Goal: Task Accomplishment & Management: Manage account settings

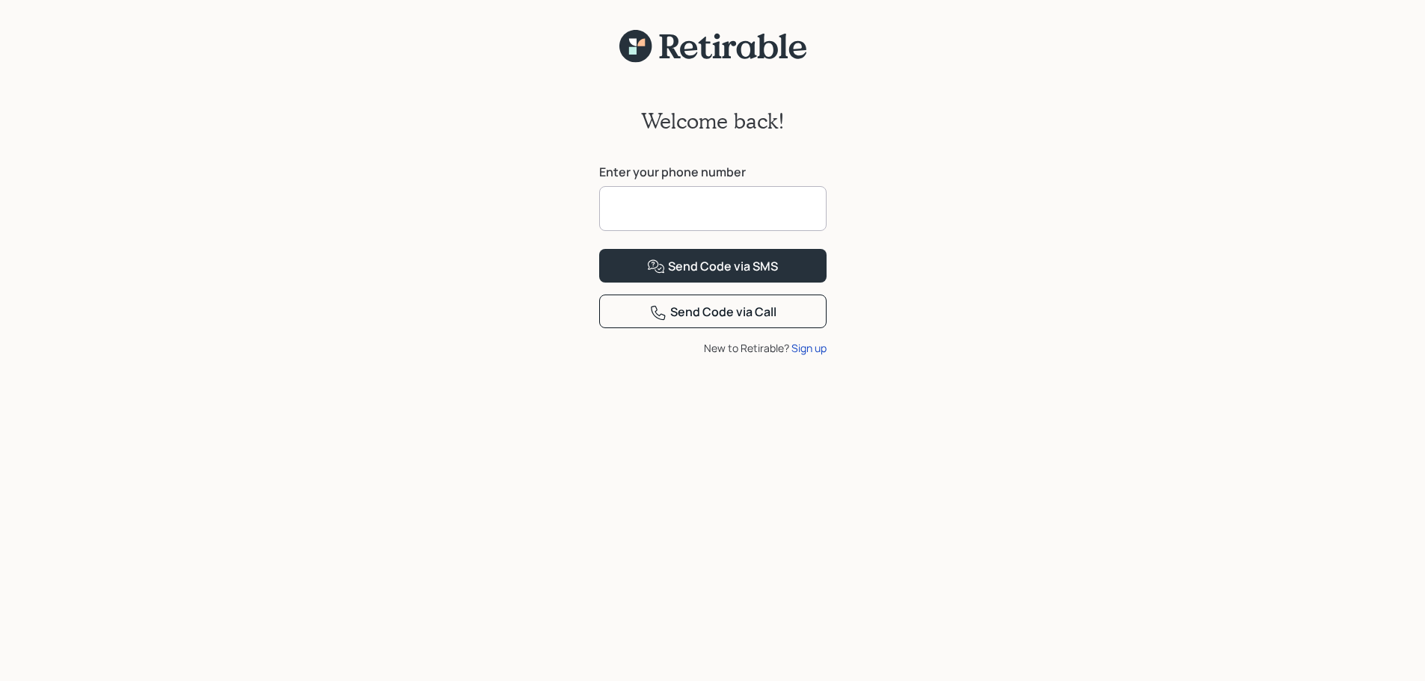
click at [699, 216] on input at bounding box center [712, 208] width 227 height 45
type input "**********"
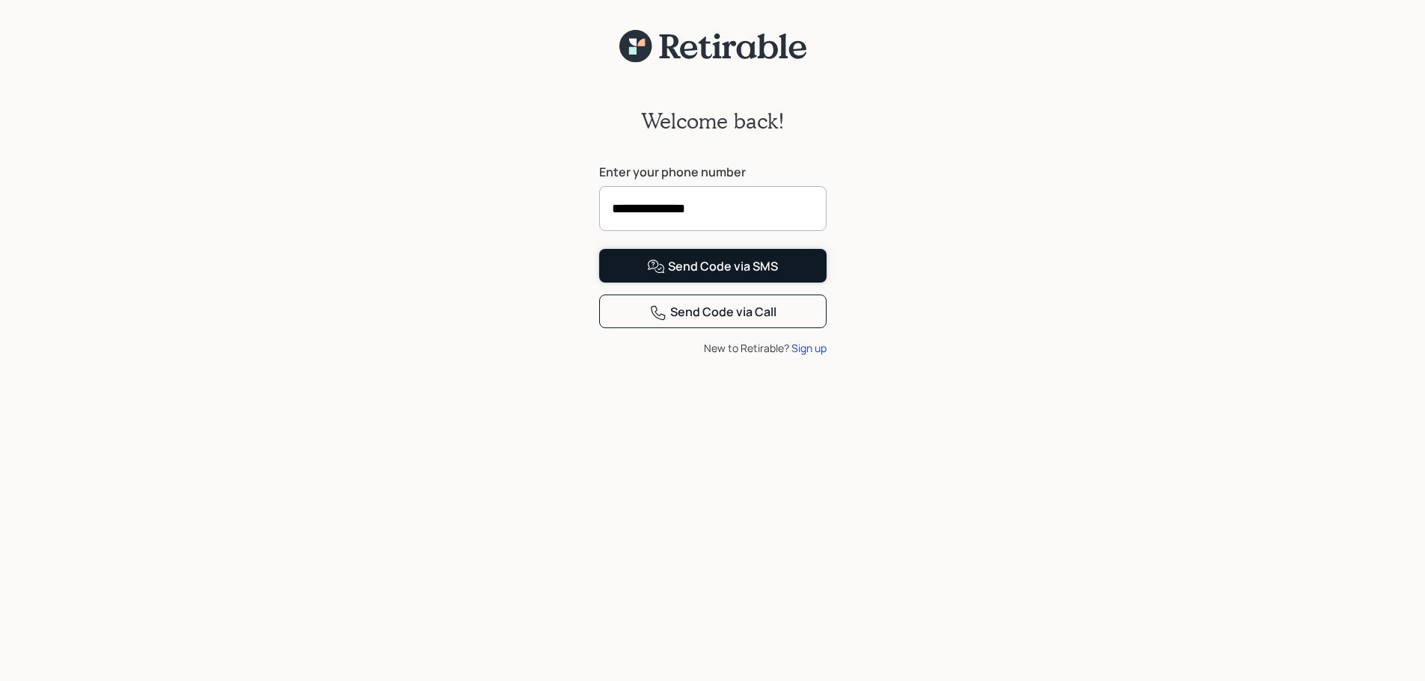
click at [733, 276] on div "Send Code via SMS" at bounding box center [712, 267] width 131 height 18
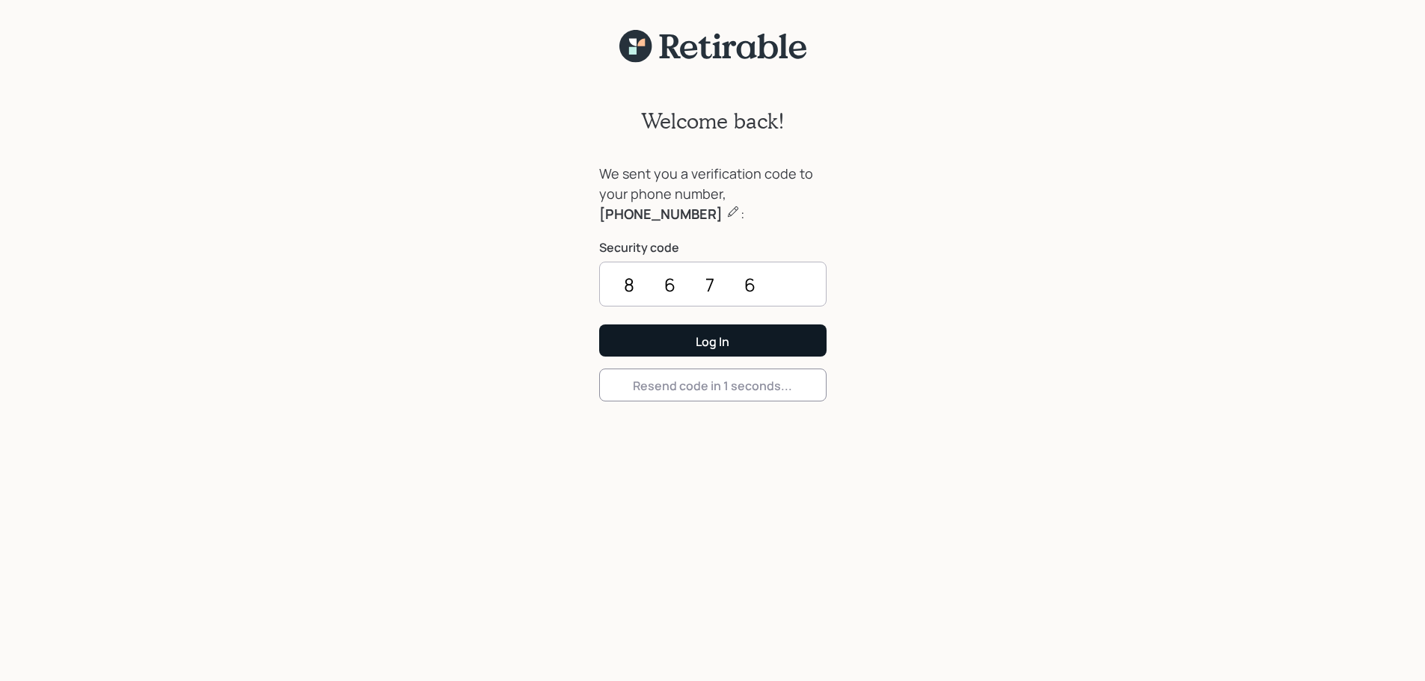
type input "8676"
click at [734, 330] on button "Log In" at bounding box center [712, 341] width 227 height 32
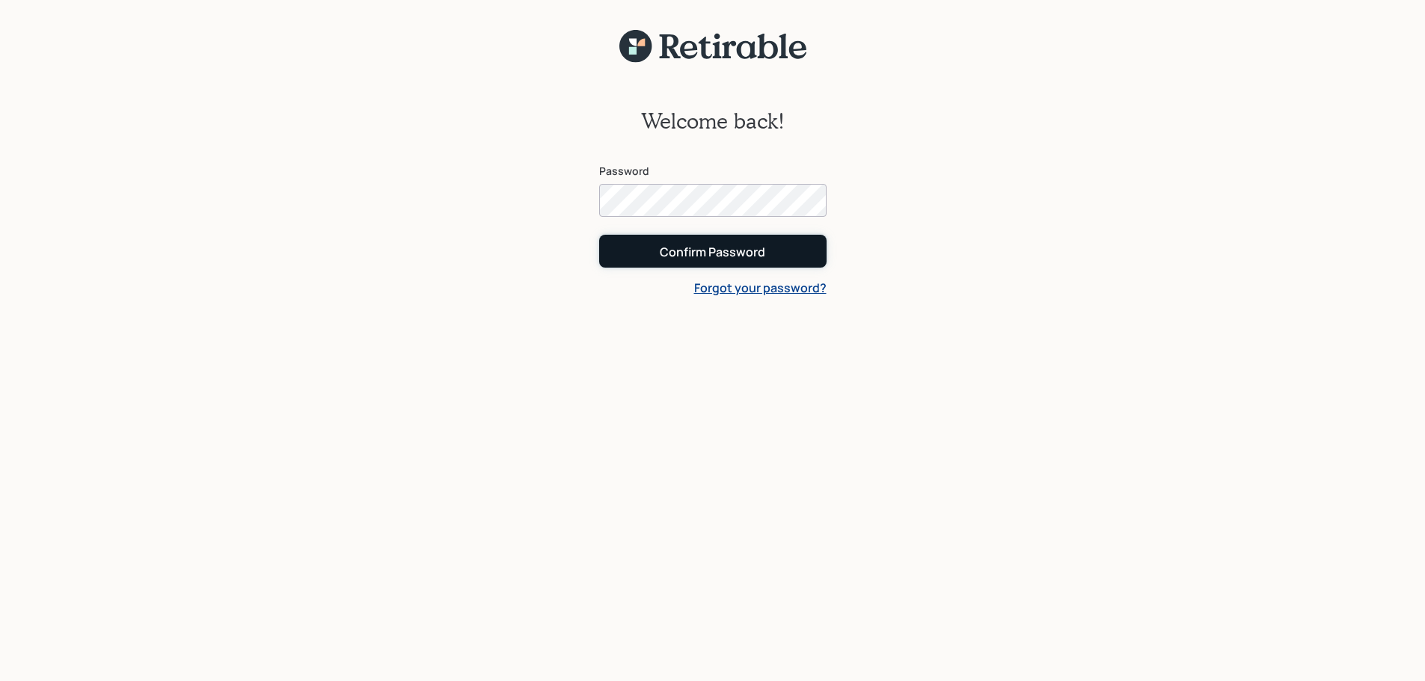
click at [729, 248] on div "Confirm Password" at bounding box center [712, 252] width 105 height 16
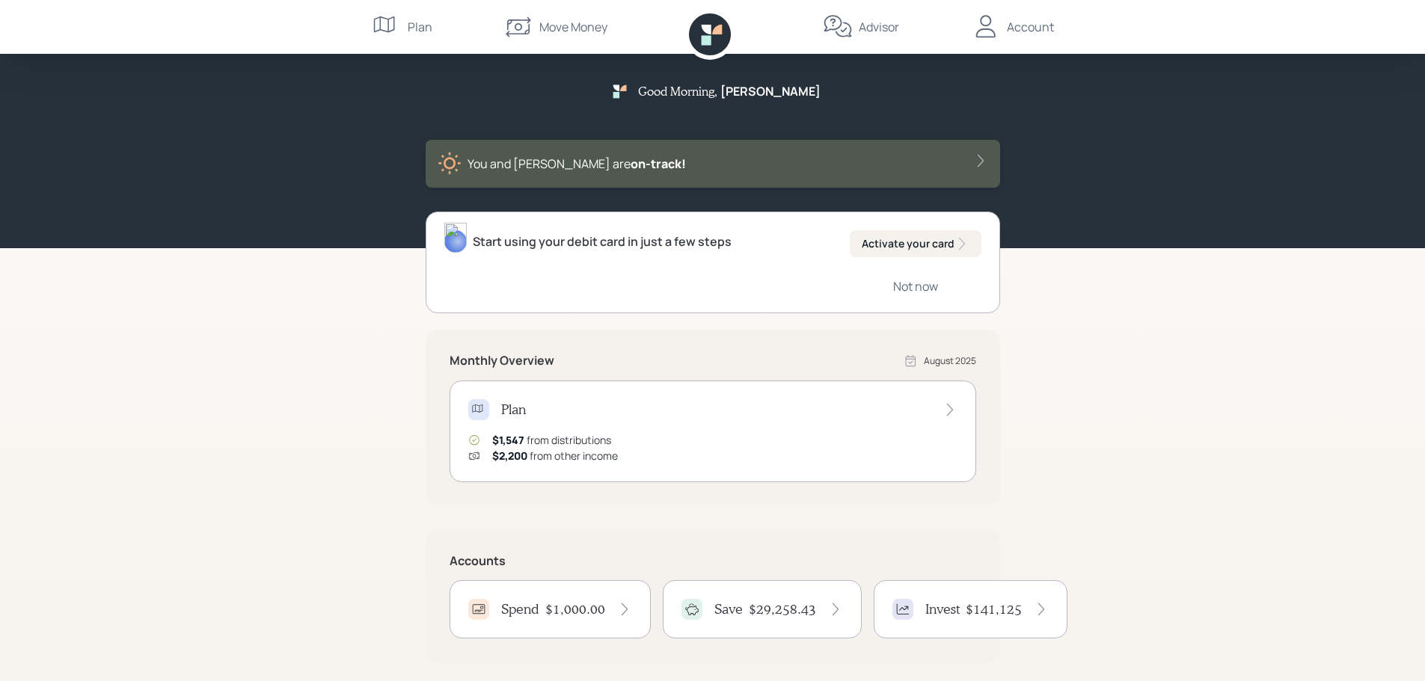
click at [1036, 28] on div "Account" at bounding box center [1030, 27] width 47 height 18
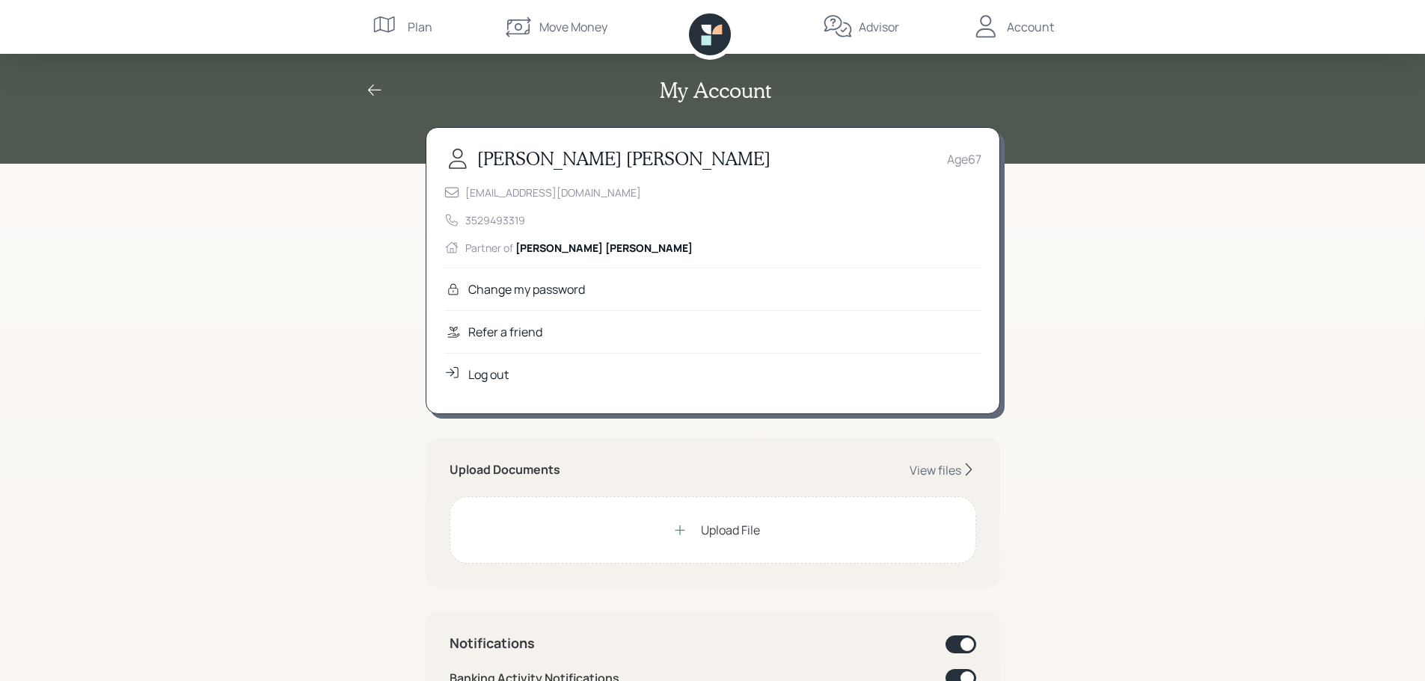
click at [715, 38] on icon at bounding box center [710, 34] width 42 height 42
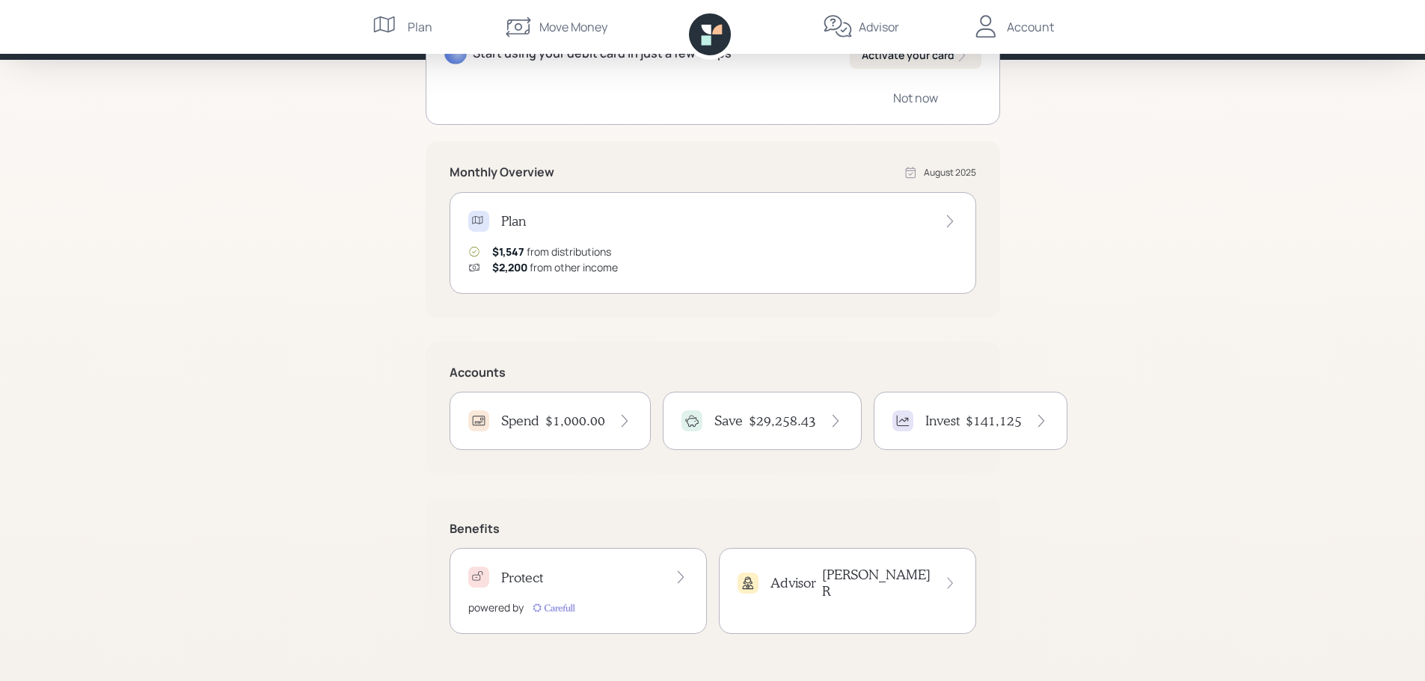
scroll to position [189, 0]
click at [664, 580] on div "Protect" at bounding box center [578, 576] width 220 height 21
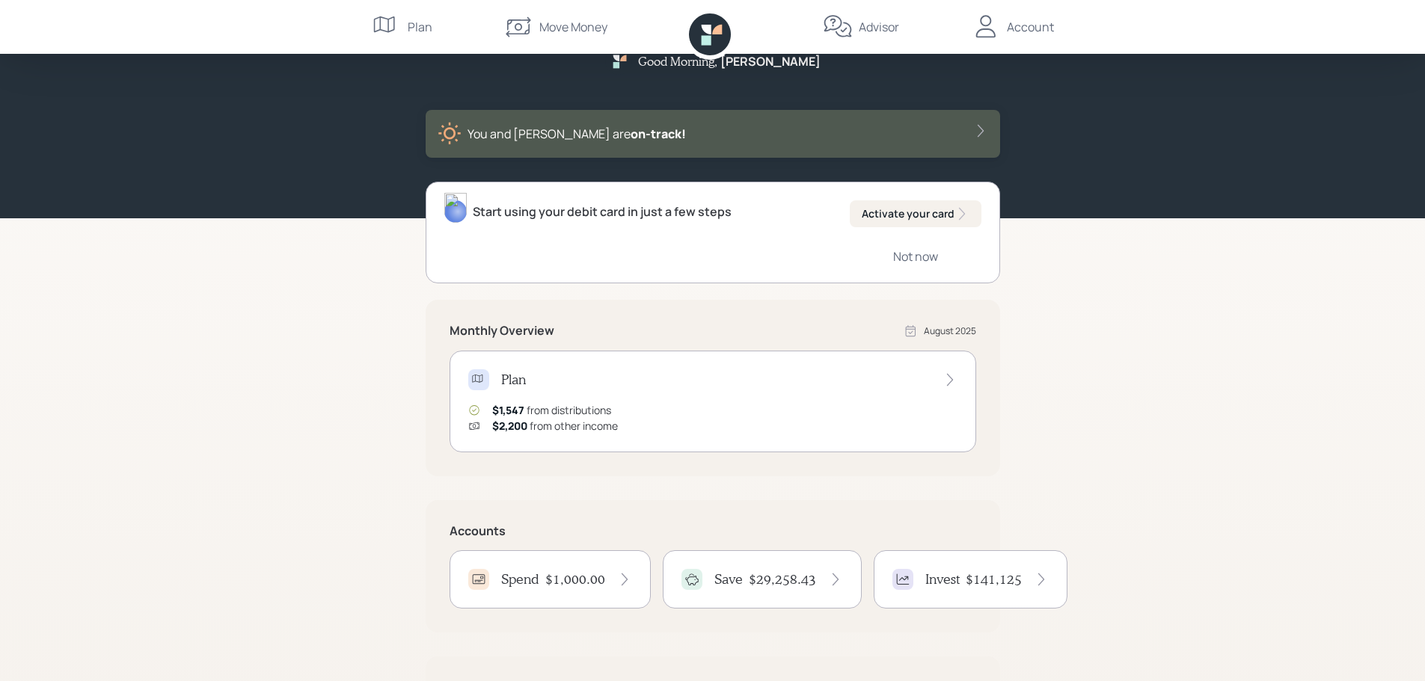
scroll to position [0, 0]
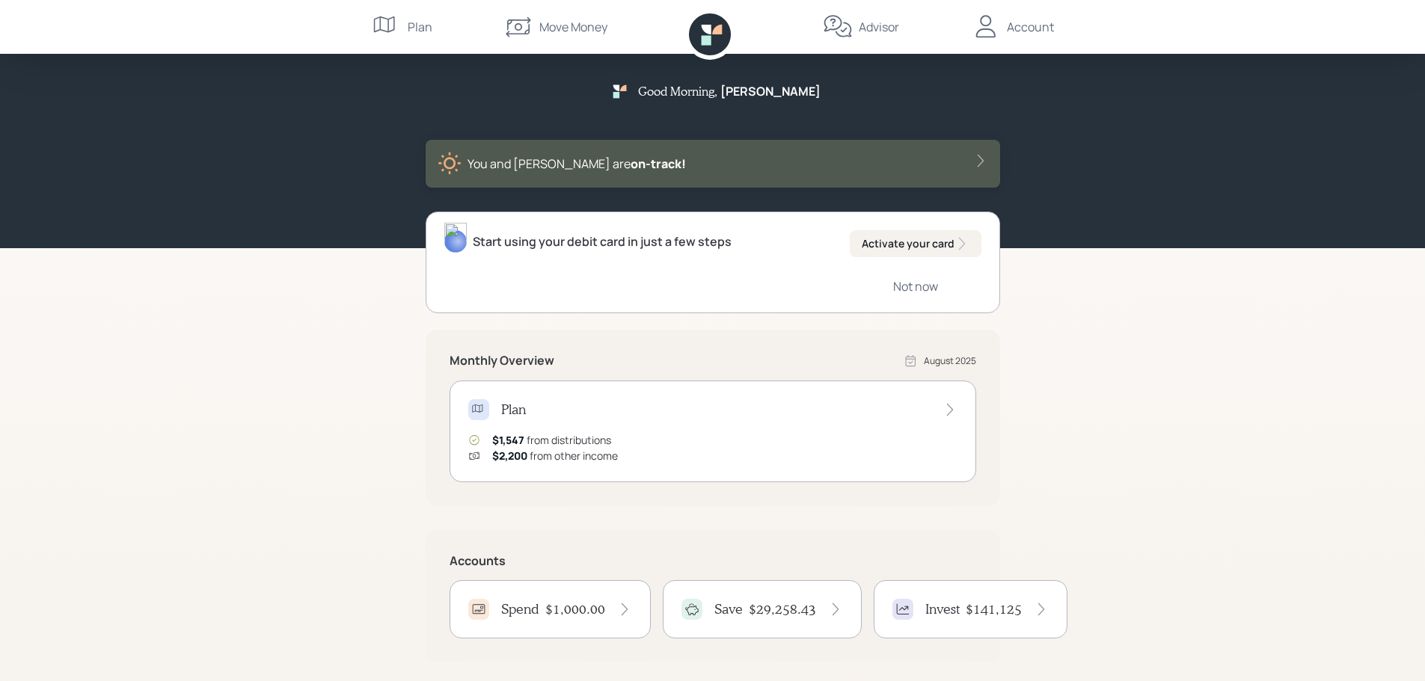
click at [627, 96] on div "Good Morning , [PERSON_NAME] You and [PERSON_NAME] are on‑track!" at bounding box center [713, 133] width 718 height 110
click at [1015, 25] on div "Account" at bounding box center [1030, 27] width 47 height 18
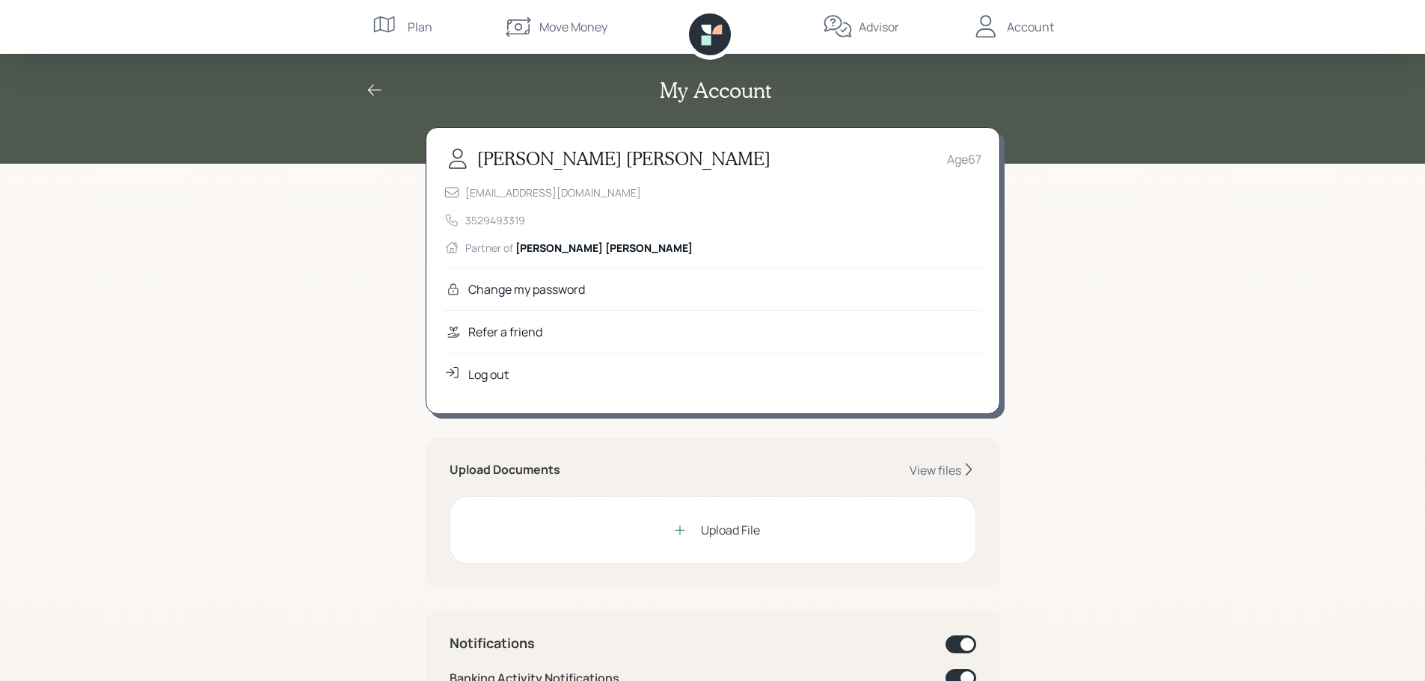
click at [495, 373] on div "Log out" at bounding box center [488, 375] width 40 height 18
